Goal: Download file/media

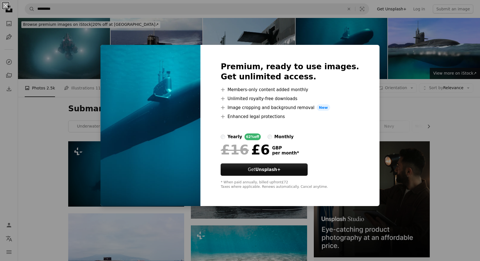
click at [463, 121] on div "An X shape Premium, ready to use images. Get unlimited access. A plus sign Memb…" at bounding box center [240, 130] width 480 height 261
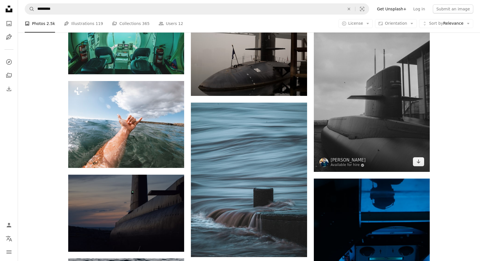
scroll to position [305, 0]
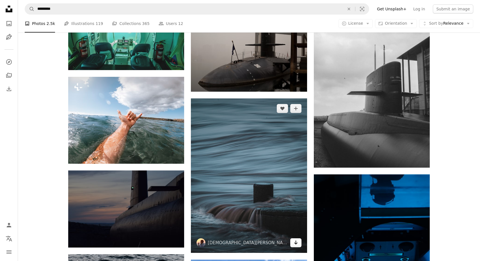
click at [297, 245] on icon "Arrow pointing down" at bounding box center [296, 243] width 4 height 7
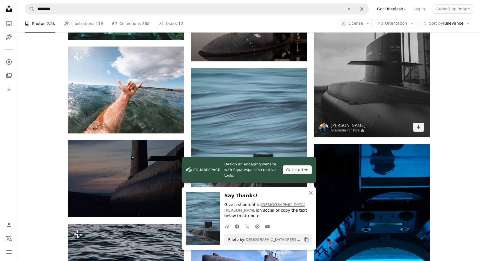
scroll to position [339, 0]
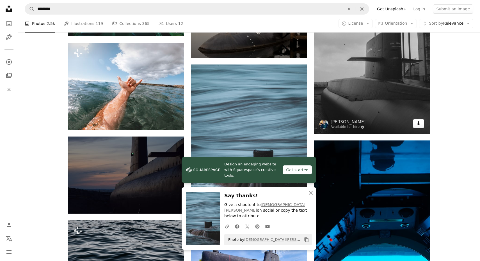
click at [418, 123] on icon "Download" at bounding box center [419, 124] width 4 height 4
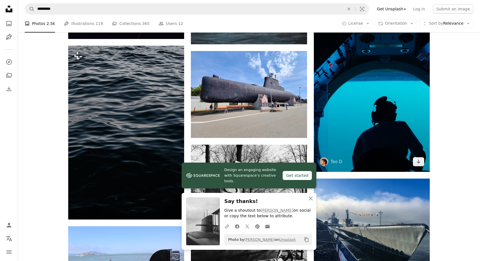
scroll to position [536, 0]
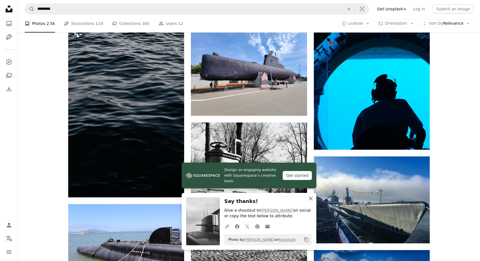
click at [311, 201] on icon "An X shape" at bounding box center [310, 198] width 7 height 7
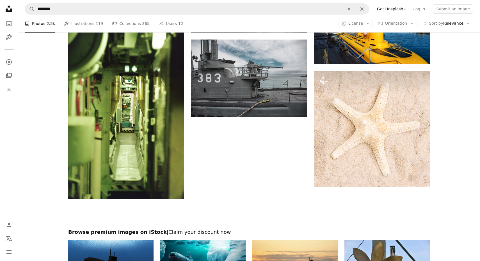
scroll to position [801, 0]
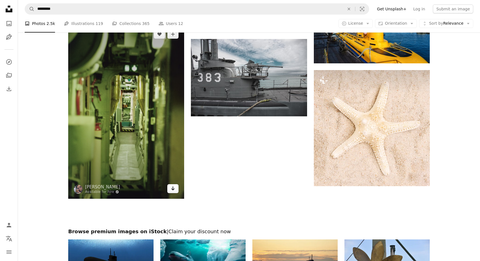
click at [174, 191] on icon "Arrow pointing down" at bounding box center [173, 188] width 4 height 7
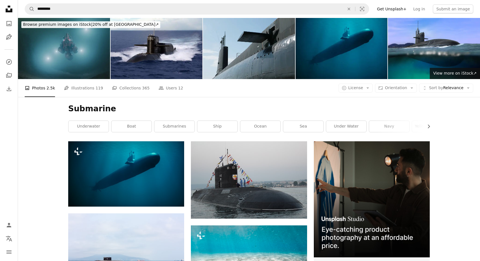
scroll to position [0, 0]
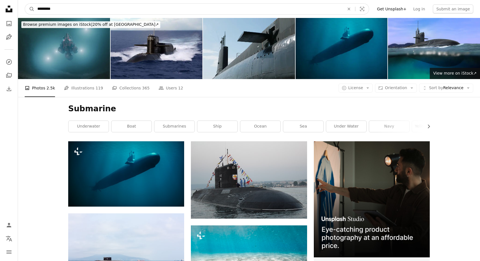
drag, startPoint x: 65, startPoint y: 7, endPoint x: 24, endPoint y: 11, distance: 41.2
click at [24, 11] on nav "A magnifying glass ********* An X shape Visual search Filters Get Unsplash+ Log…" at bounding box center [249, 9] width 462 height 18
type input "**********"
click at [30, 9] on button "A magnifying glass" at bounding box center [30, 9] width 10 height 11
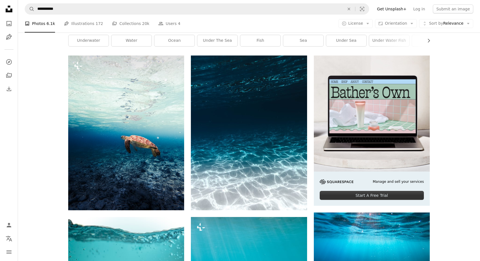
scroll to position [86, 0]
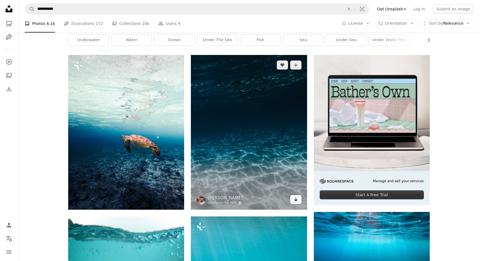
click at [297, 200] on icon "Arrow pointing down" at bounding box center [296, 199] width 4 height 7
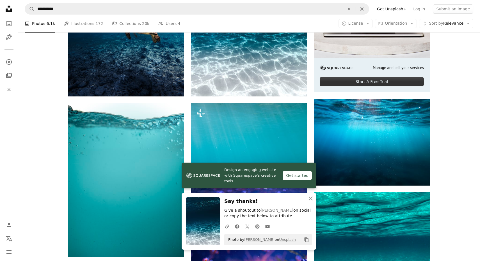
scroll to position [201, 0]
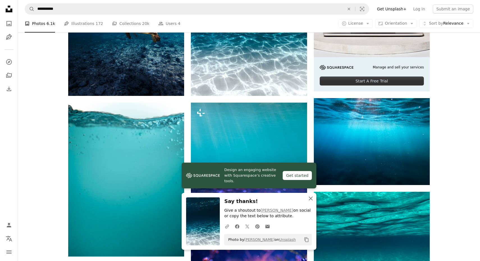
click at [311, 201] on icon "An X shape" at bounding box center [310, 198] width 7 height 7
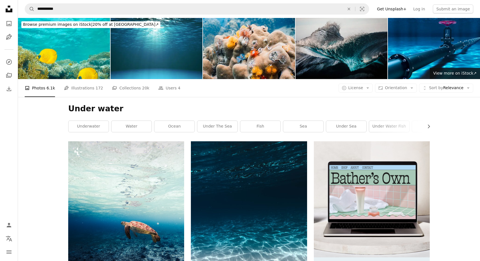
scroll to position [0, 0]
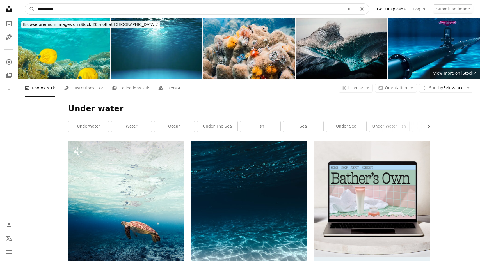
drag, startPoint x: 63, startPoint y: 10, endPoint x: 15, endPoint y: 5, distance: 48.2
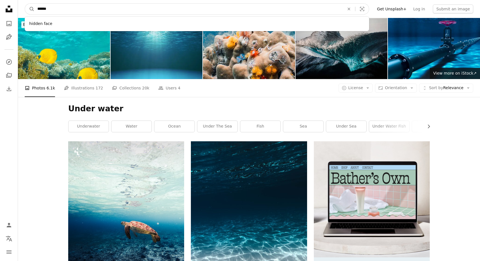
type input "******"
click at [30, 9] on button "A magnifying glass" at bounding box center [30, 9] width 10 height 11
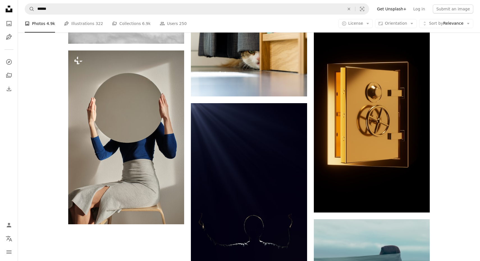
scroll to position [623, 0]
